Goal: Check status: Check status

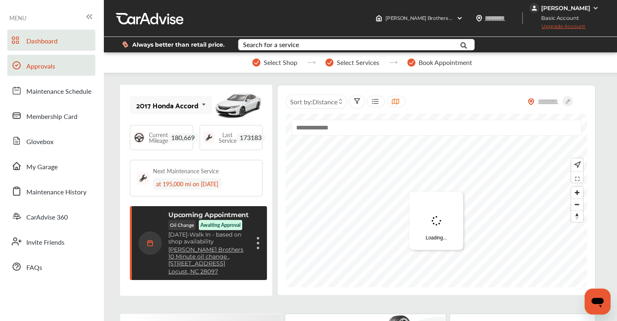
click at [53, 66] on span "Approvals" at bounding box center [40, 66] width 29 height 11
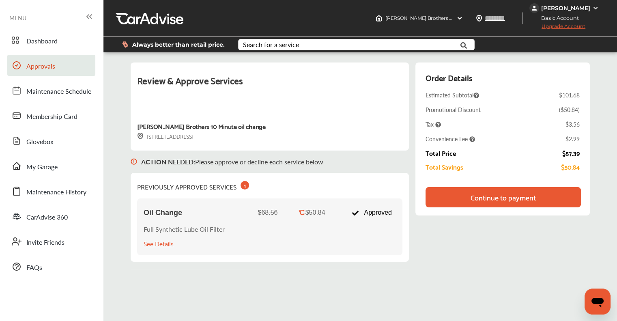
click at [463, 200] on div "Continue to payment" at bounding box center [503, 197] width 155 height 20
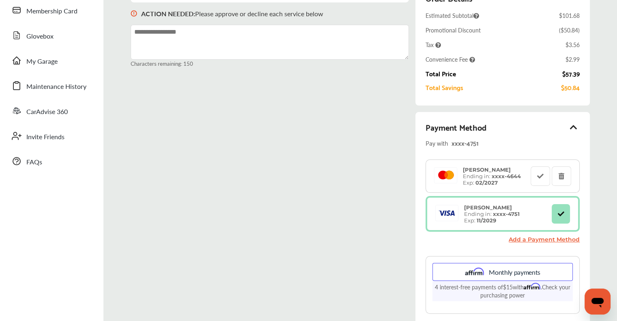
scroll to position [122, 0]
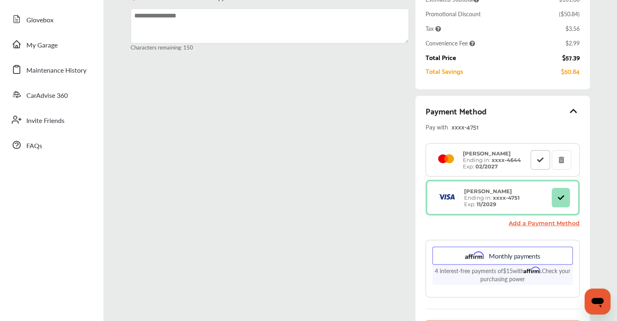
drag, startPoint x: 538, startPoint y: 162, endPoint x: 534, endPoint y: 160, distance: 4.8
click at [538, 162] on button at bounding box center [540, 159] width 19 height 19
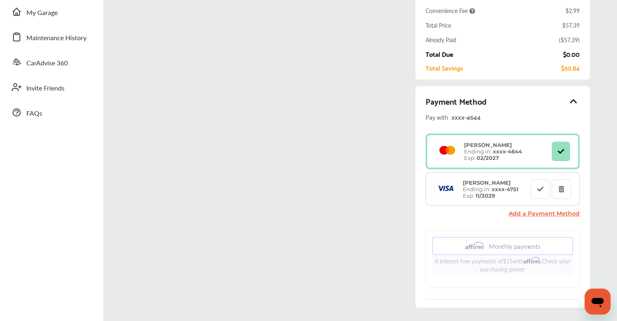
scroll to position [206, 0]
